Goal: Information Seeking & Learning: Find specific fact

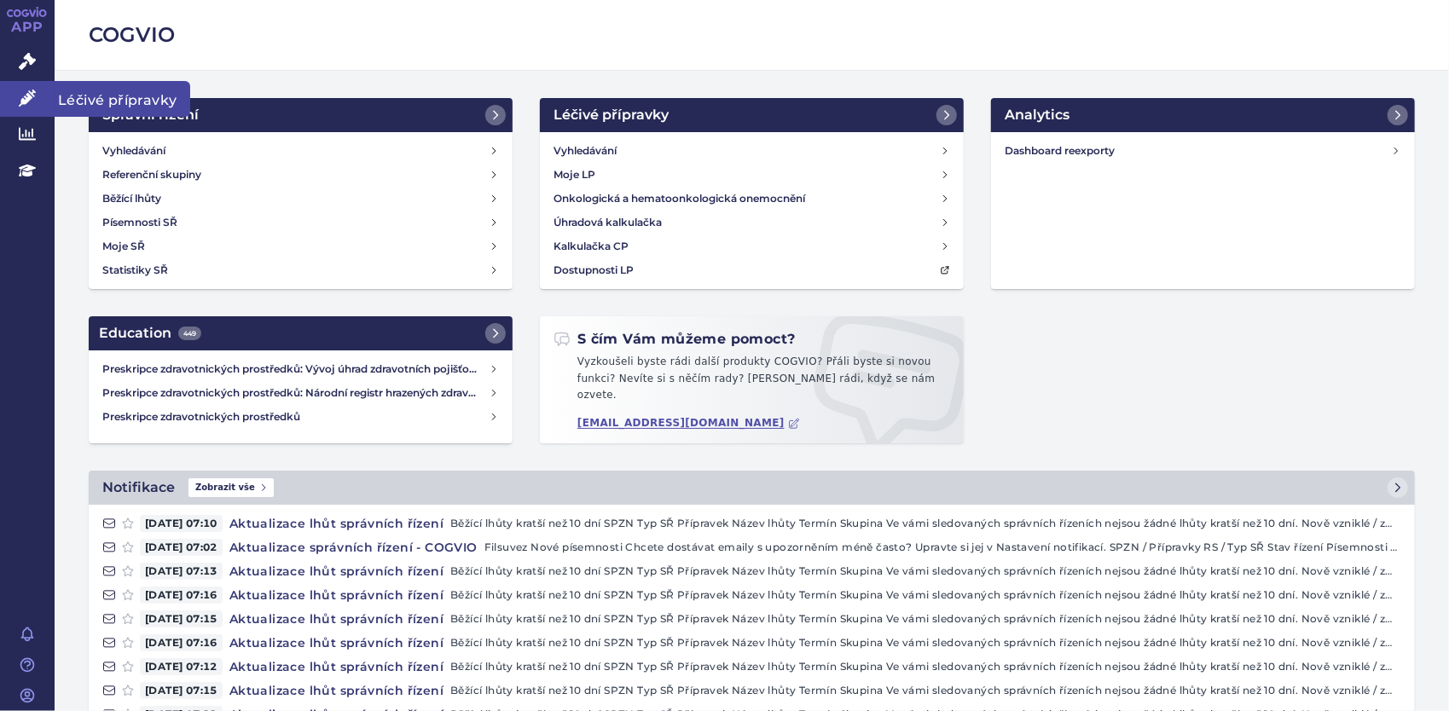
click at [24, 105] on icon at bounding box center [27, 98] width 17 height 17
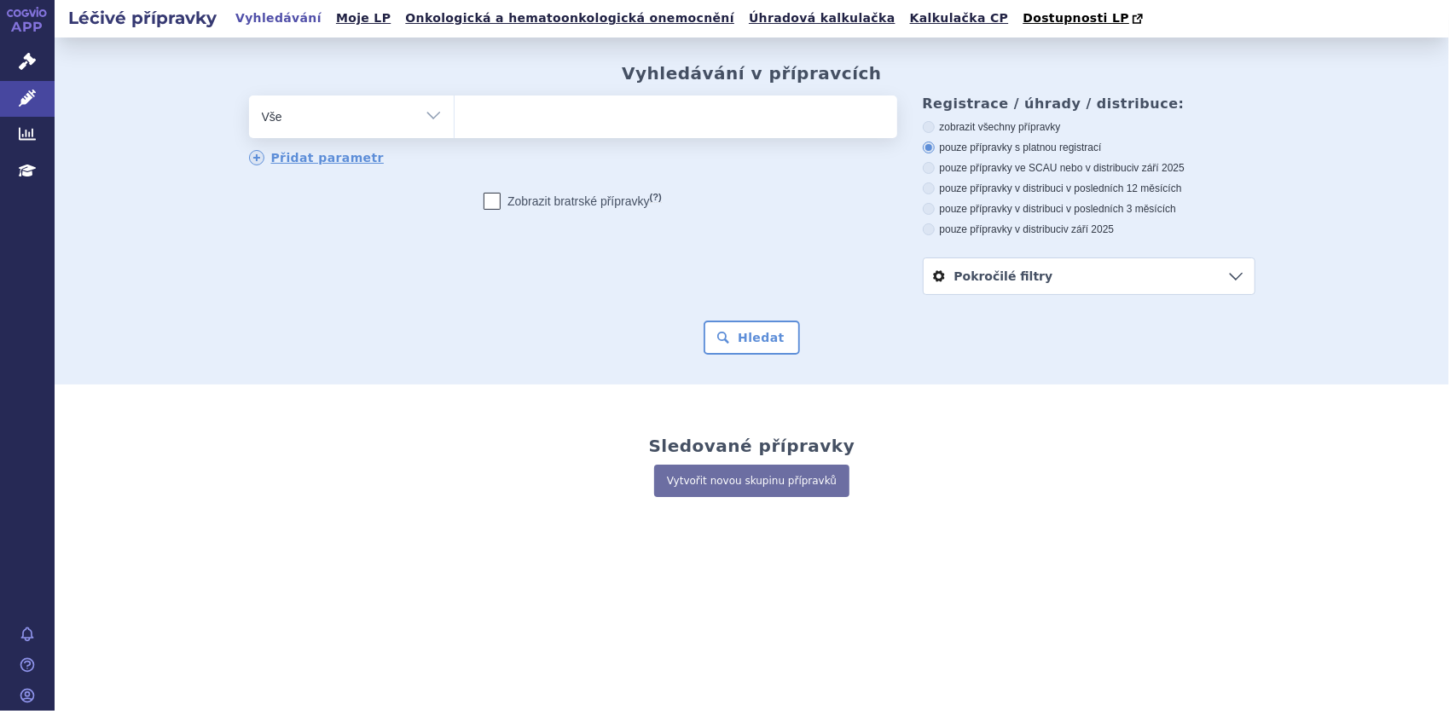
click at [520, 125] on ul at bounding box center [676, 114] width 443 height 36
click at [455, 125] on select at bounding box center [454, 116] width 1 height 43
click at [432, 119] on select "Vše Přípravek/SUKL kód MAH VPOIS ATC/Aktivní látka Léková forma Síla" at bounding box center [351, 115] width 205 height 38
click at [249, 96] on select "Vše Přípravek/SUKL kód MAH VPOIS ATC/Aktivní látka Léková forma Síla" at bounding box center [351, 115] width 205 height 38
click at [429, 113] on select "Vše Přípravek/SUKL kód MAH VPOIS ATC/Aktivní látka Léková forma Síla" at bounding box center [351, 115] width 205 height 38
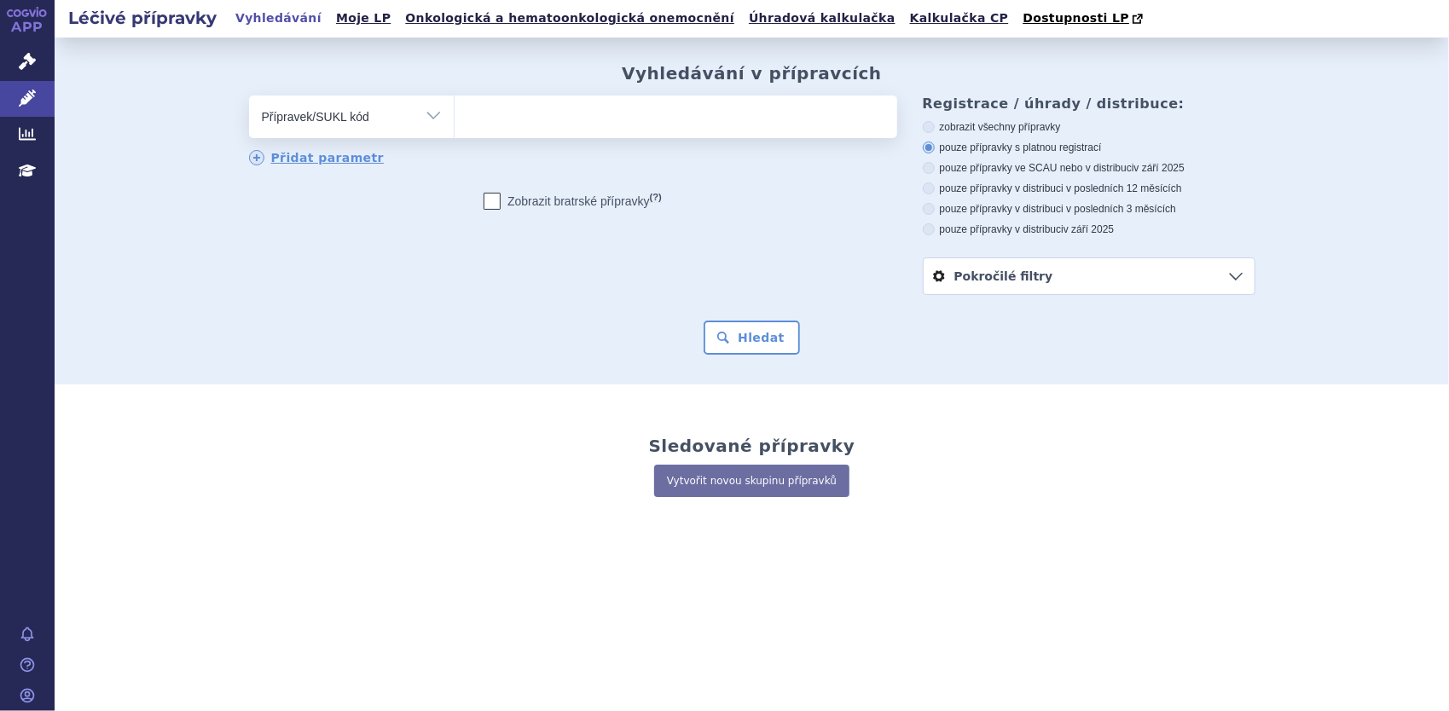
select select "filter-all"
click at [249, 96] on select "Vše Přípravek/SUKL kód MAH VPOIS ATC/Aktivní látka Léková forma Síla" at bounding box center [351, 115] width 205 height 38
click at [515, 111] on ul at bounding box center [676, 114] width 443 height 36
click at [455, 111] on select at bounding box center [454, 116] width 1 height 43
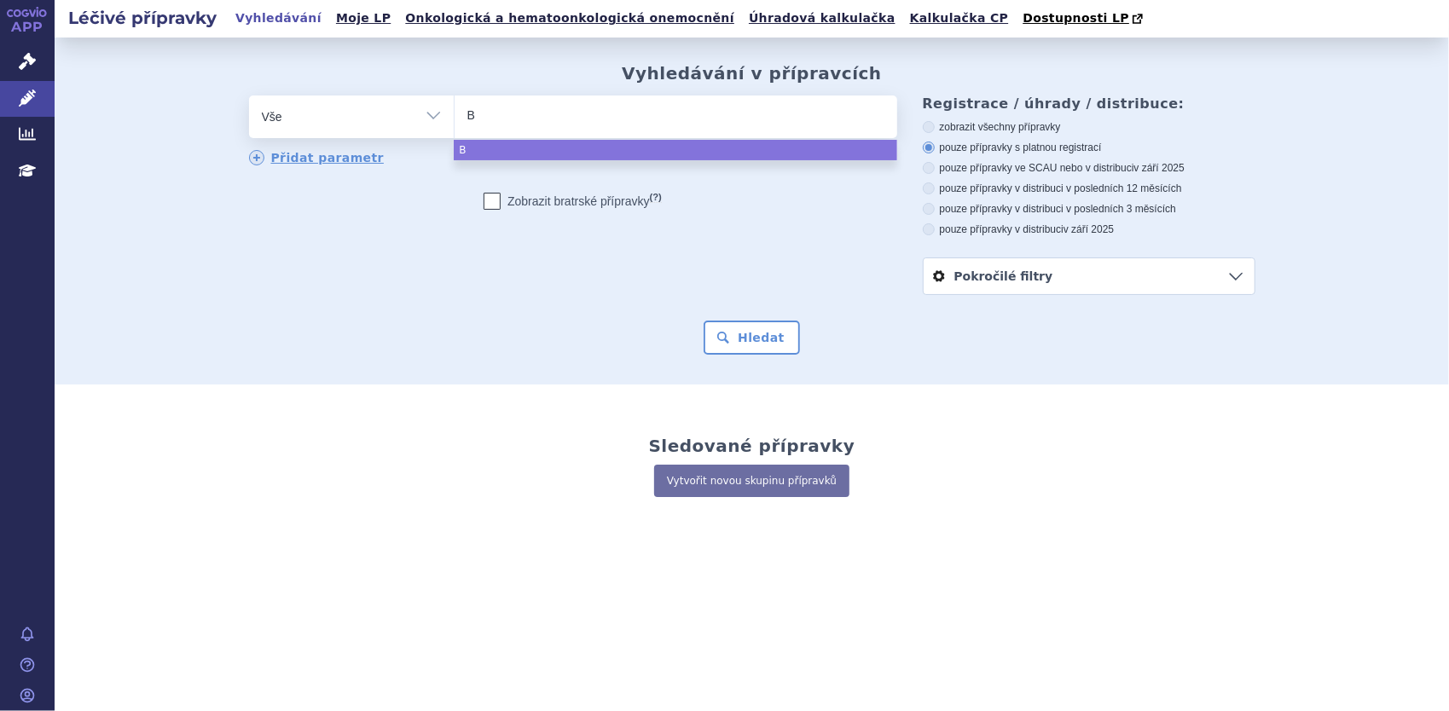
type input "Be"
type input "Ben"
type input "Benl"
type input "Benly"
type input "Benlys"
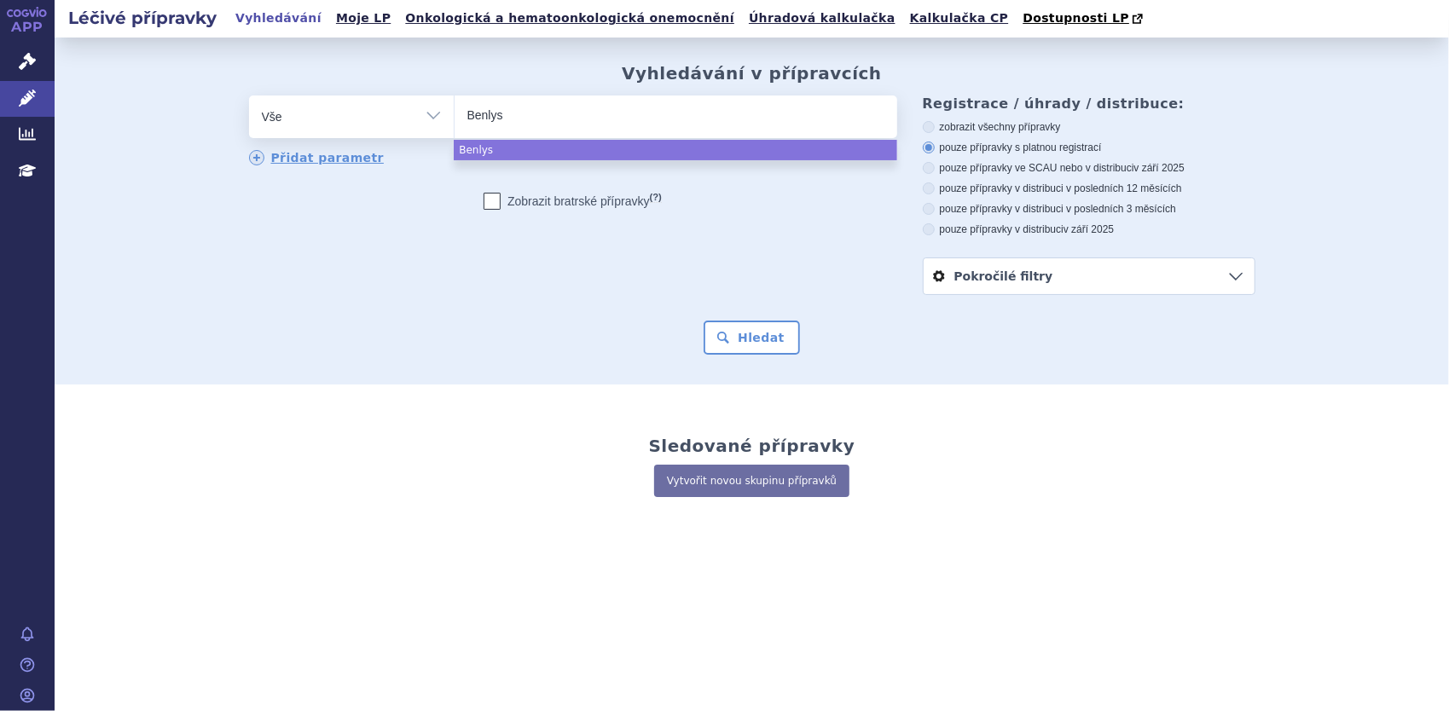
type input "Benlyst"
type input "Benlysta"
select select "Benlysta"
click at [751, 342] on button "Hledat" at bounding box center [752, 338] width 96 height 34
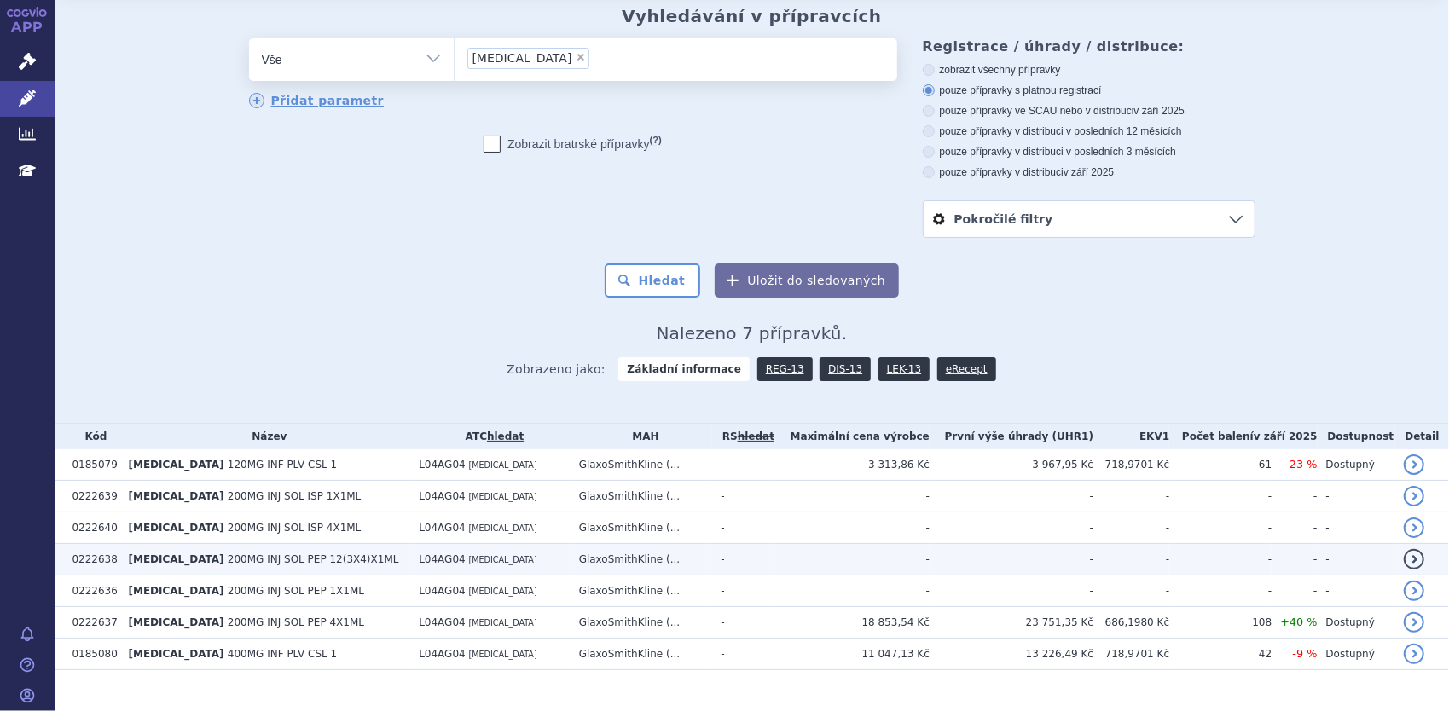
scroll to position [84, 0]
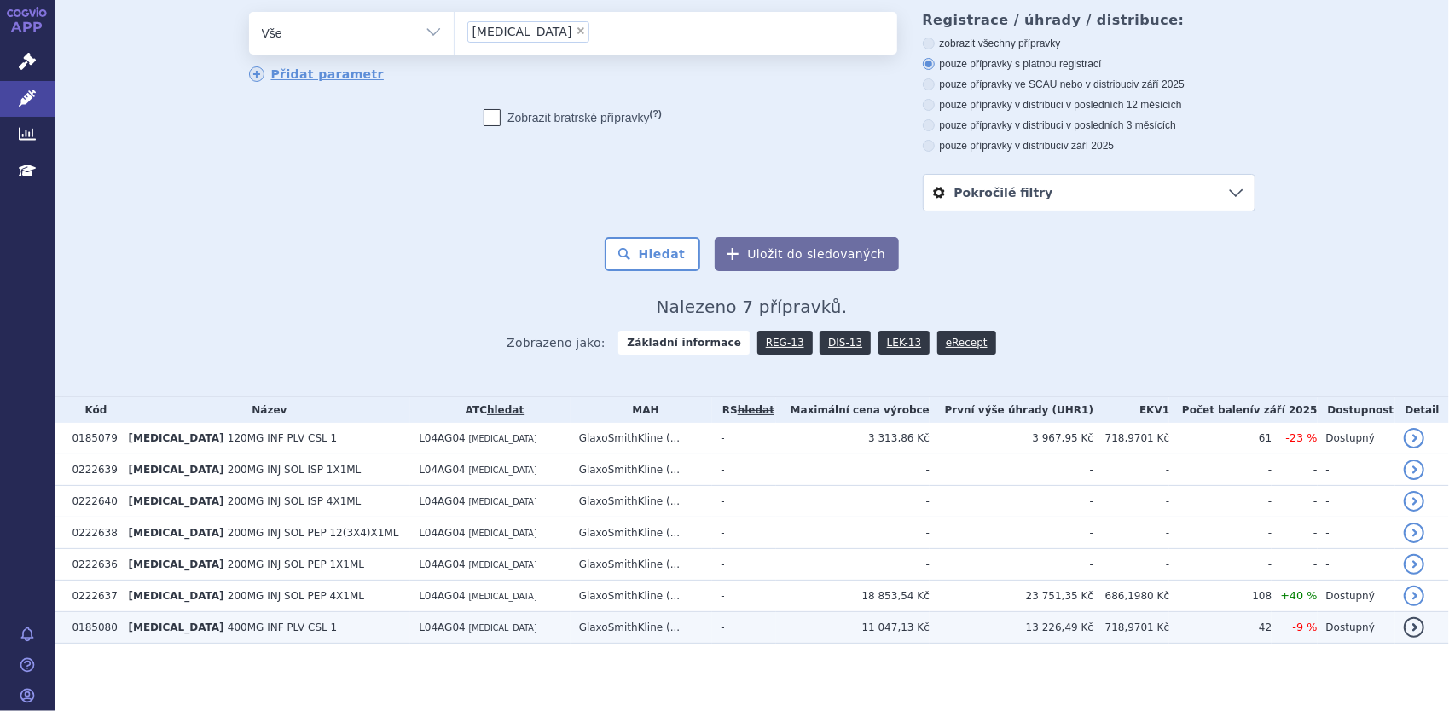
click at [242, 631] on span "400MG INF PLV CSL 1" at bounding box center [282, 628] width 109 height 12
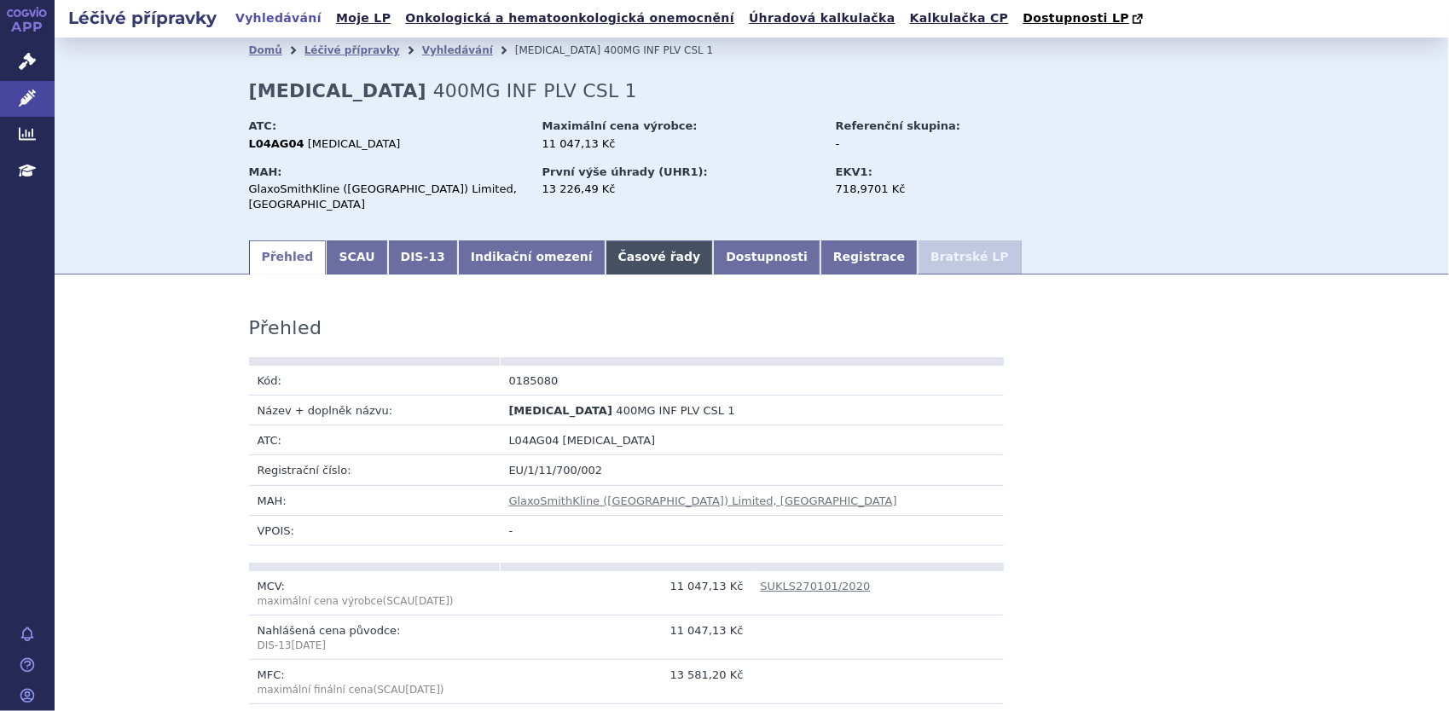
click at [611, 245] on link "Časové řady" at bounding box center [660, 258] width 108 height 34
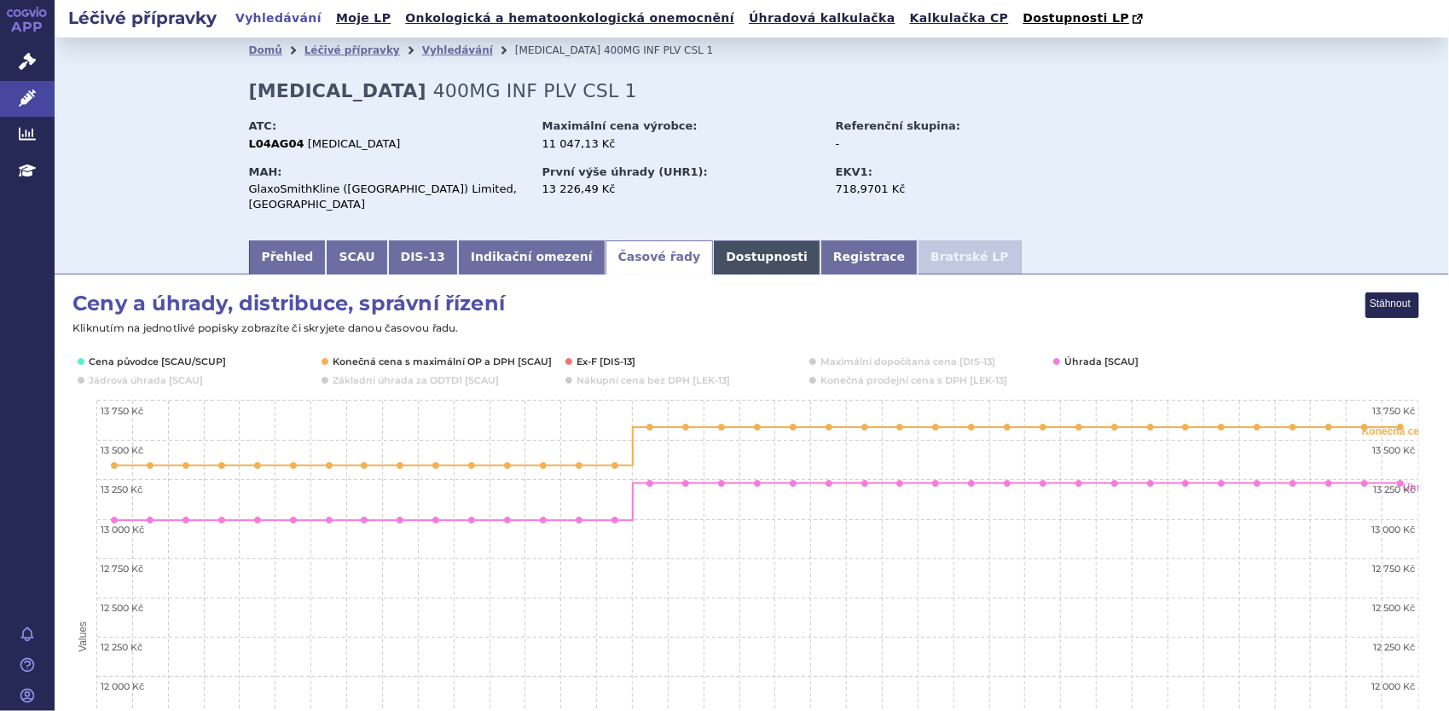
click at [713, 241] on link "Dostupnosti" at bounding box center [766, 258] width 107 height 34
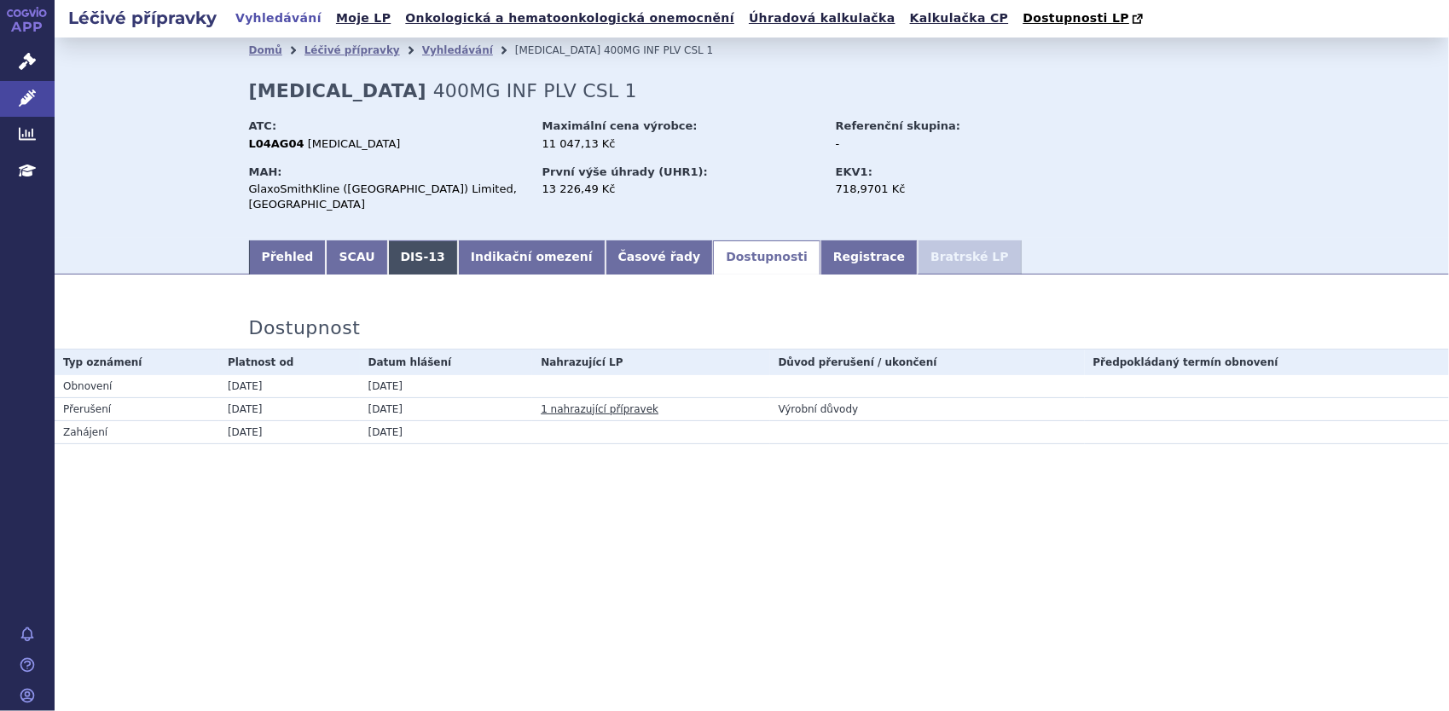
click at [404, 246] on link "DIS-13" at bounding box center [423, 258] width 70 height 34
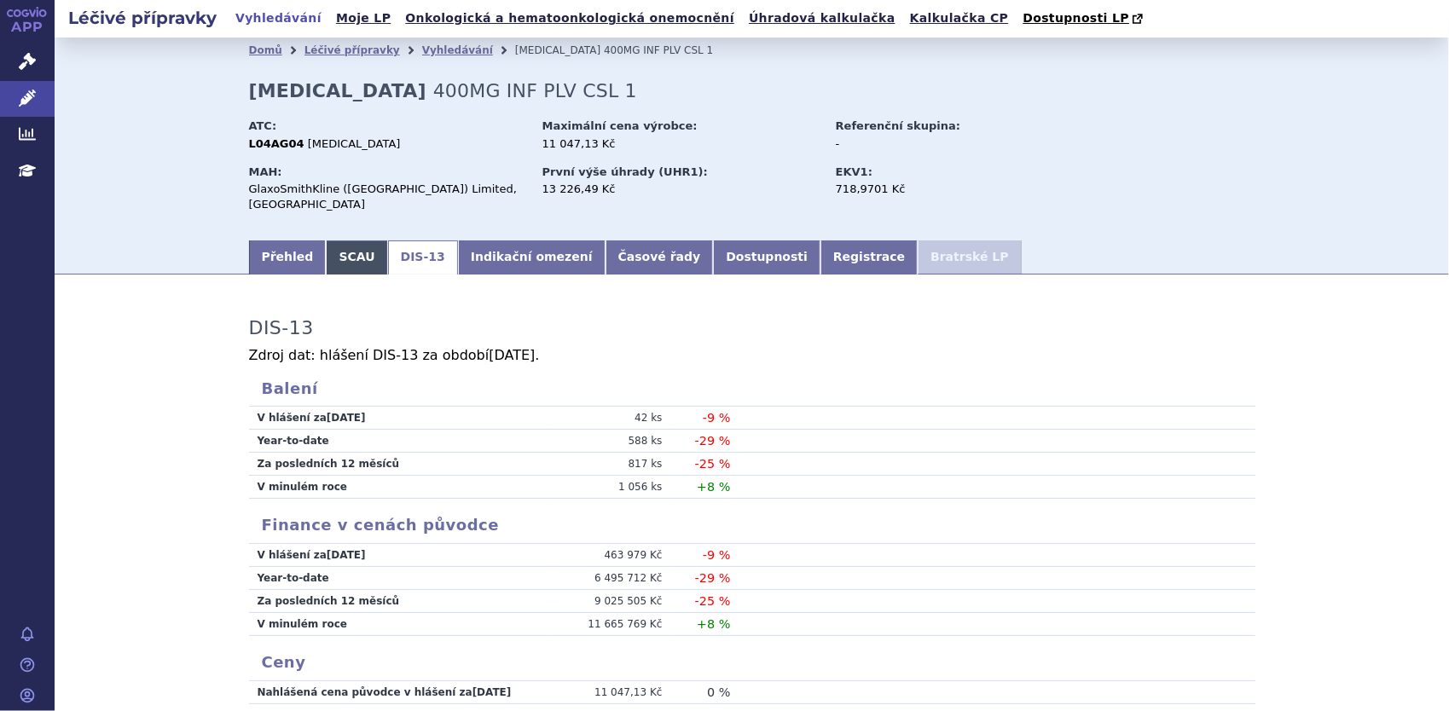
click at [344, 249] on link "SCAU" at bounding box center [356, 258] width 61 height 34
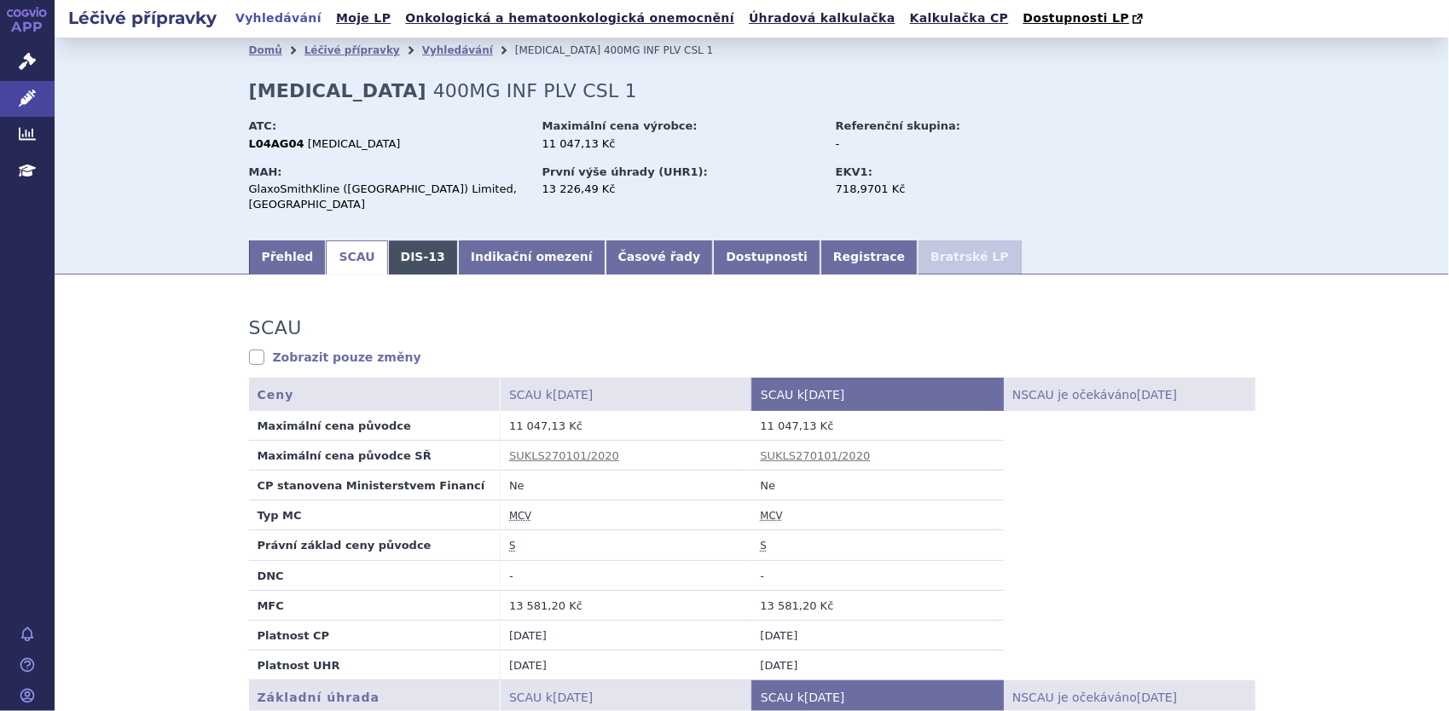
click at [418, 247] on link "DIS-13" at bounding box center [423, 258] width 70 height 34
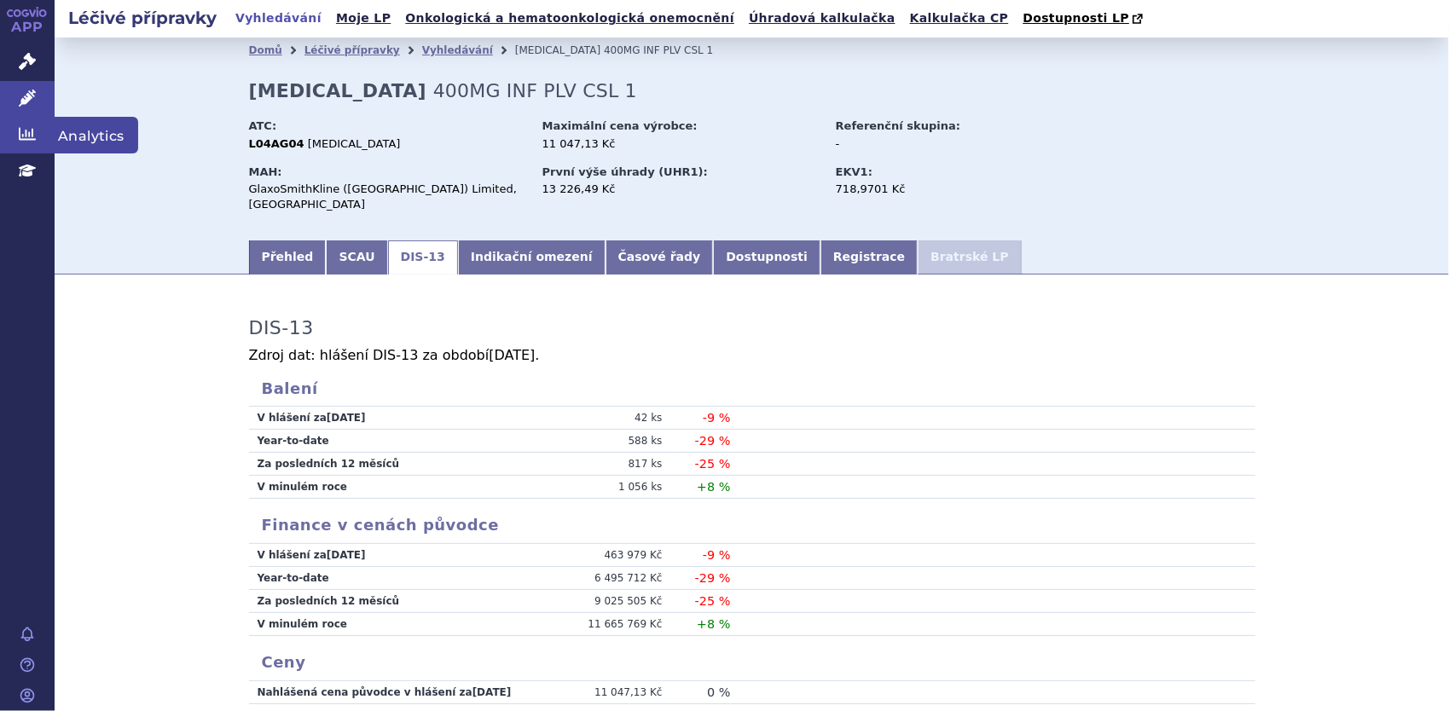
click at [29, 140] on icon at bounding box center [27, 134] width 17 height 13
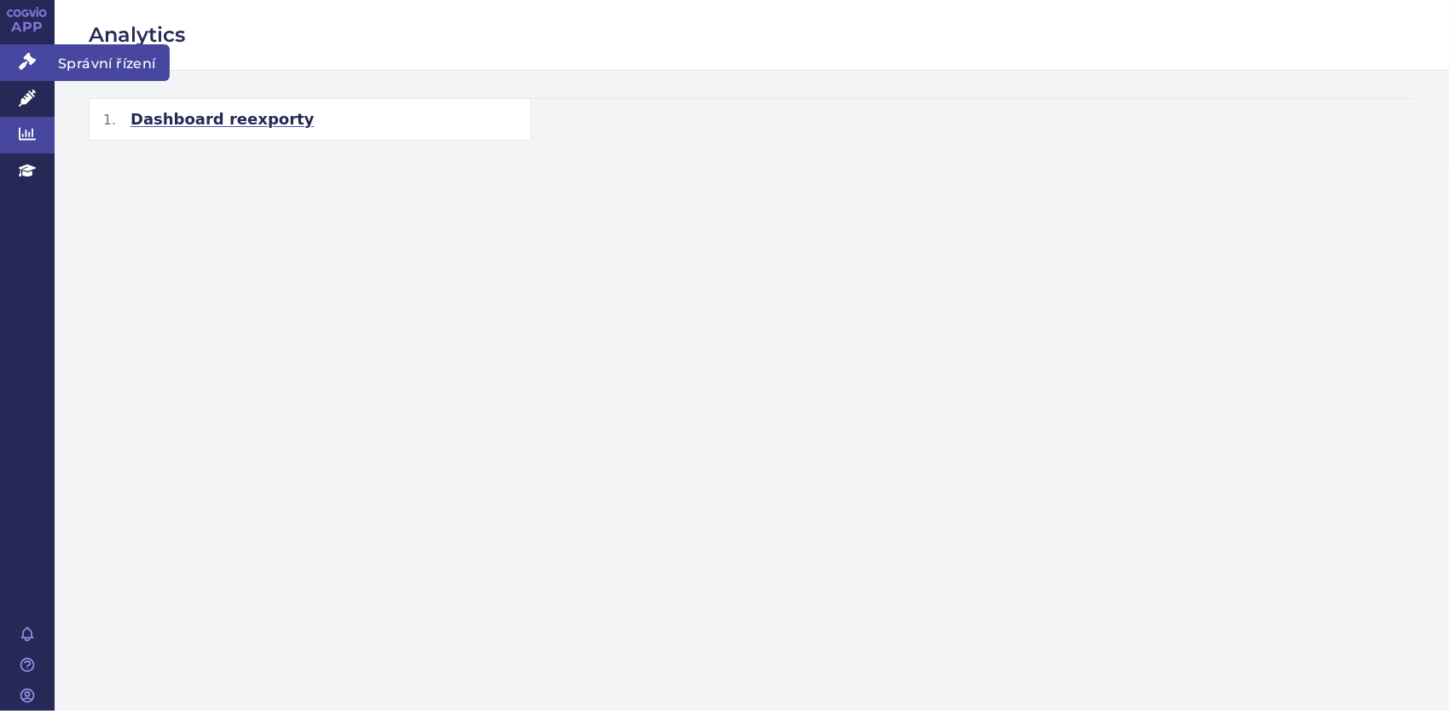
click at [27, 69] on icon at bounding box center [27, 61] width 17 height 17
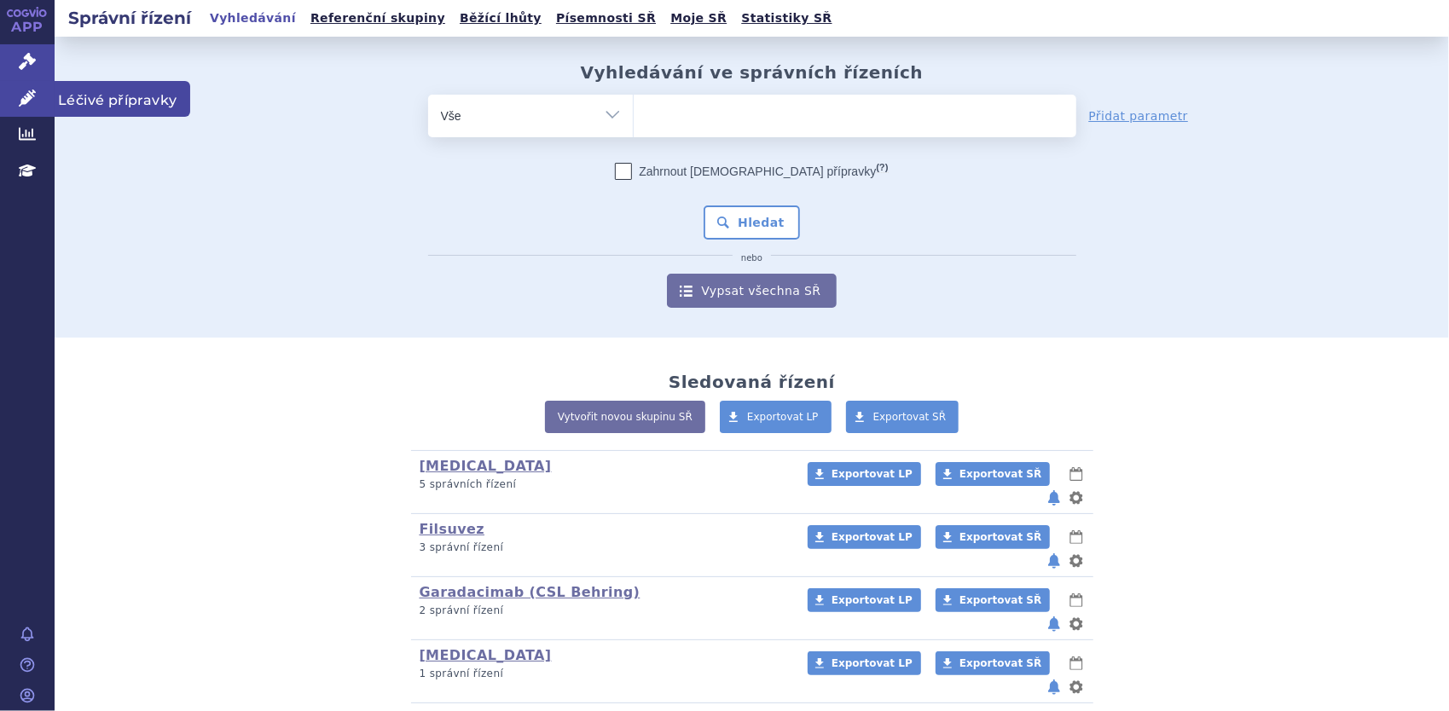
click at [16, 110] on link "Léčivé přípravky" at bounding box center [27, 99] width 55 height 36
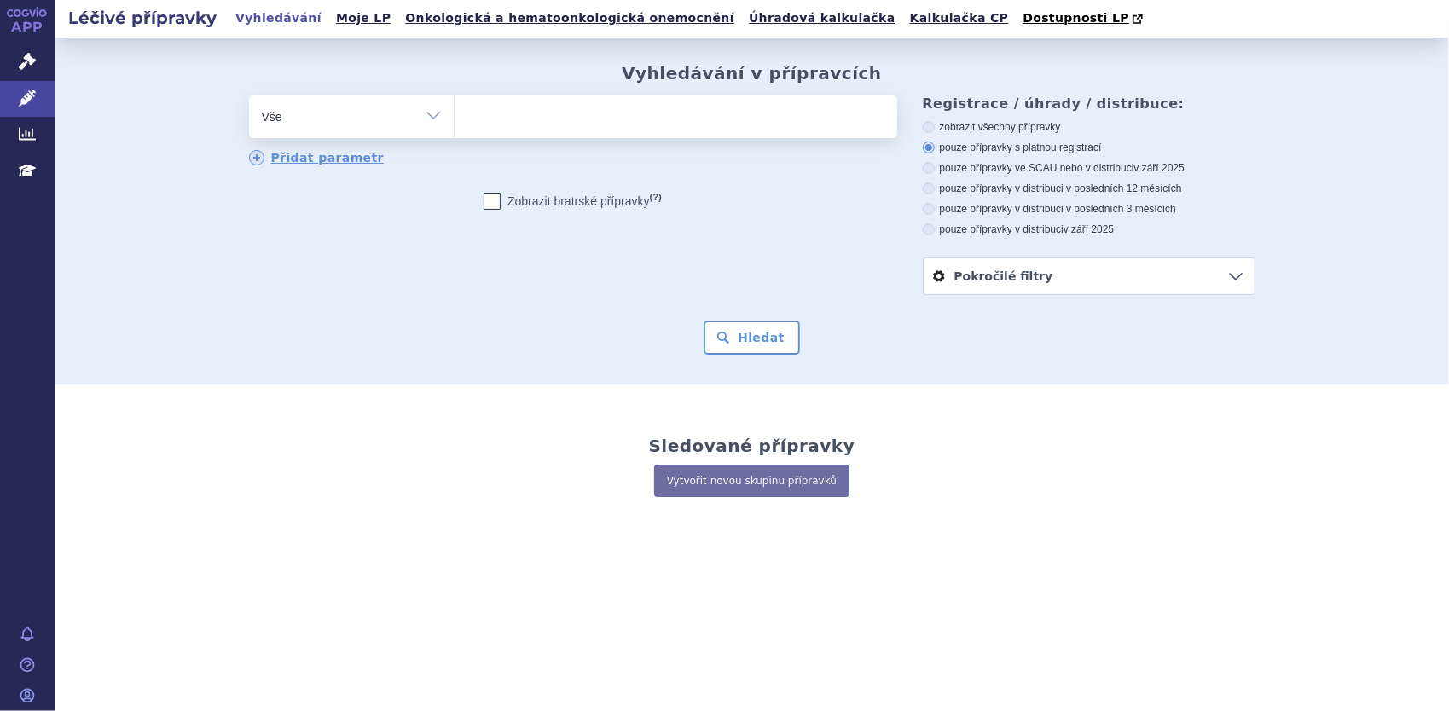
click at [434, 114] on select "Vše Přípravek/SUKL kód MAH VPOIS ATC/Aktivní látka Léková forma Síla" at bounding box center [351, 115] width 205 height 38
select select "filter-dispensing"
click at [249, 96] on select "Vše Přípravek/SUKL kód MAH VPOIS ATC/Aktivní látka Léková forma Síla" at bounding box center [351, 115] width 205 height 38
select select
click at [38, 142] on link "Analytics" at bounding box center [27, 135] width 55 height 36
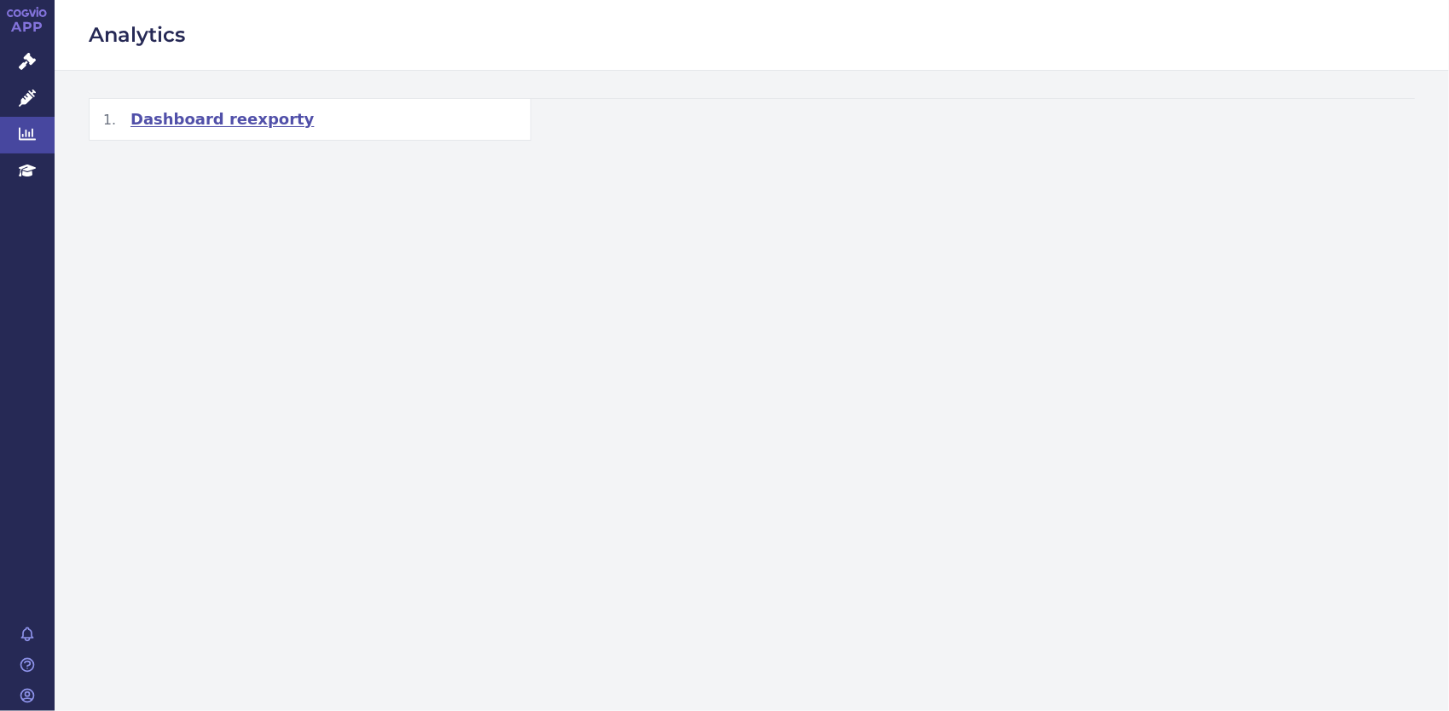
click at [206, 111] on span "Dashboard reexporty" at bounding box center [221, 119] width 183 height 20
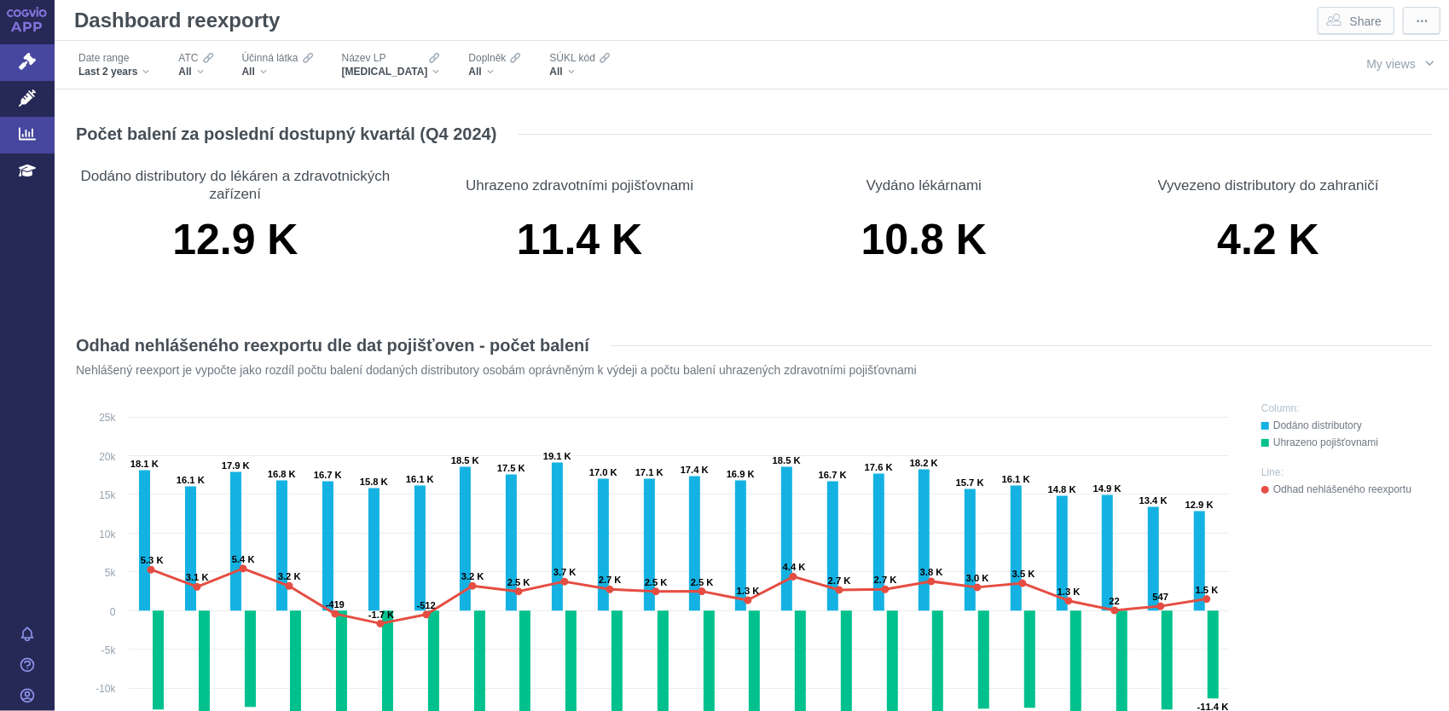
click at [30, 61] on icon at bounding box center [27, 61] width 17 height 17
